Goal: Navigation & Orientation: Find specific page/section

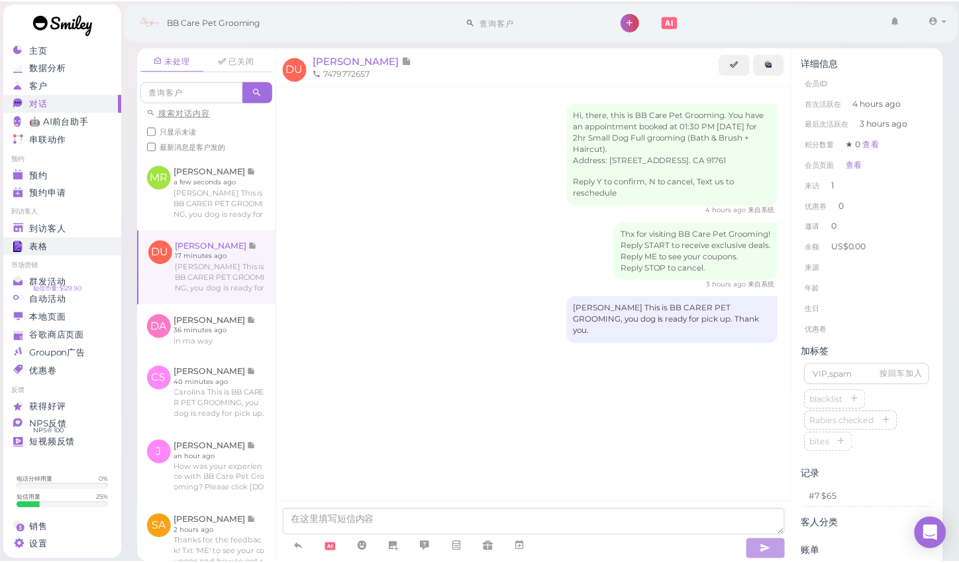
scroll to position [53, 0]
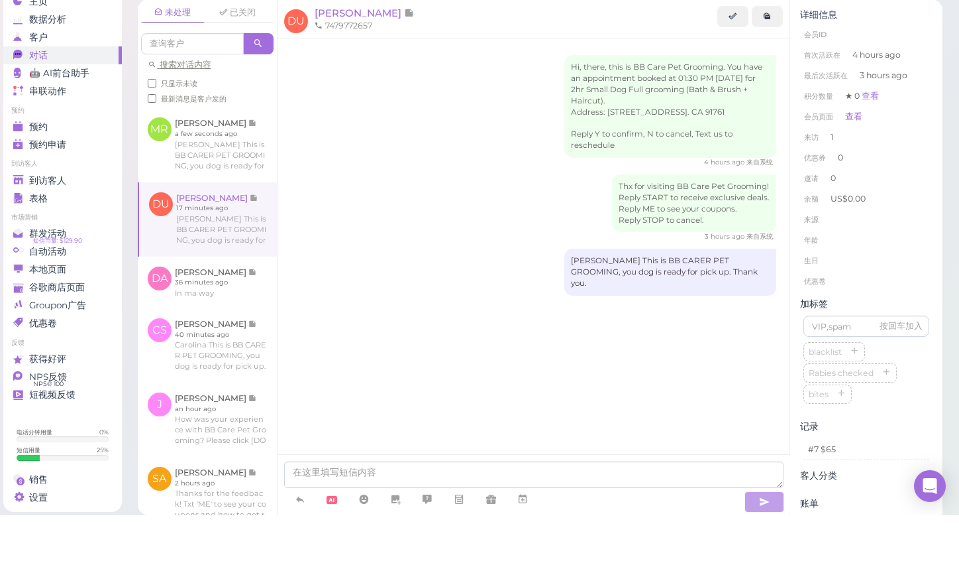
drag, startPoint x: 61, startPoint y: 160, endPoint x: 61, endPoint y: 168, distance: 7.3
click at [61, 207] on li "到访客人" at bounding box center [62, 211] width 119 height 9
click at [61, 219] on link "到访客人" at bounding box center [62, 228] width 119 height 18
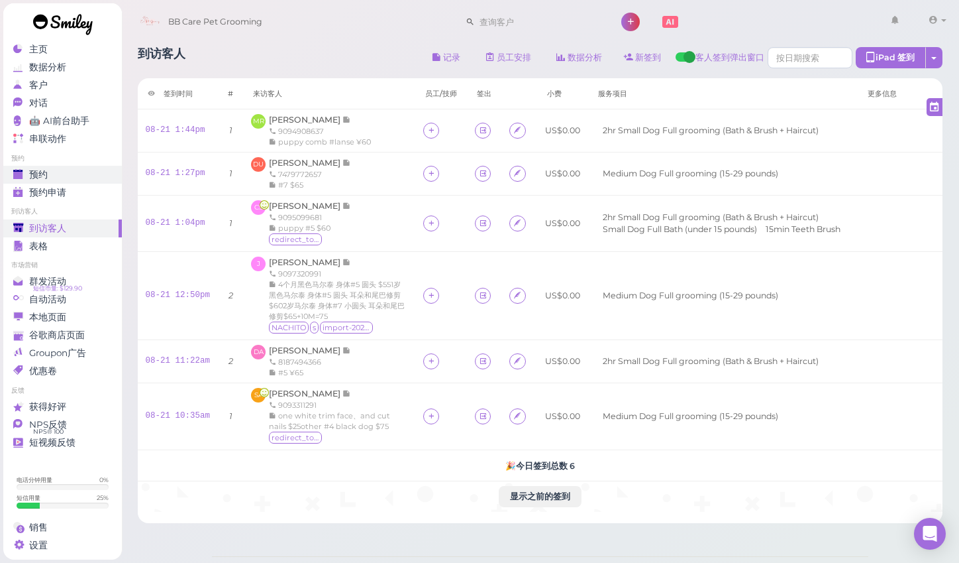
click at [82, 176] on div "预约" at bounding box center [60, 174] width 95 height 11
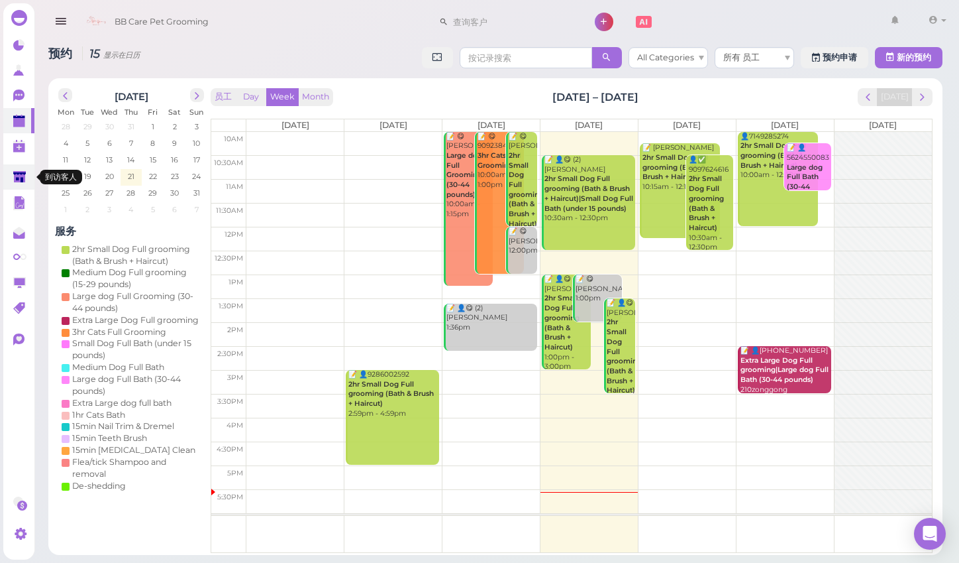
click at [20, 170] on link at bounding box center [18, 176] width 31 height 25
